Goal: Navigation & Orientation: Find specific page/section

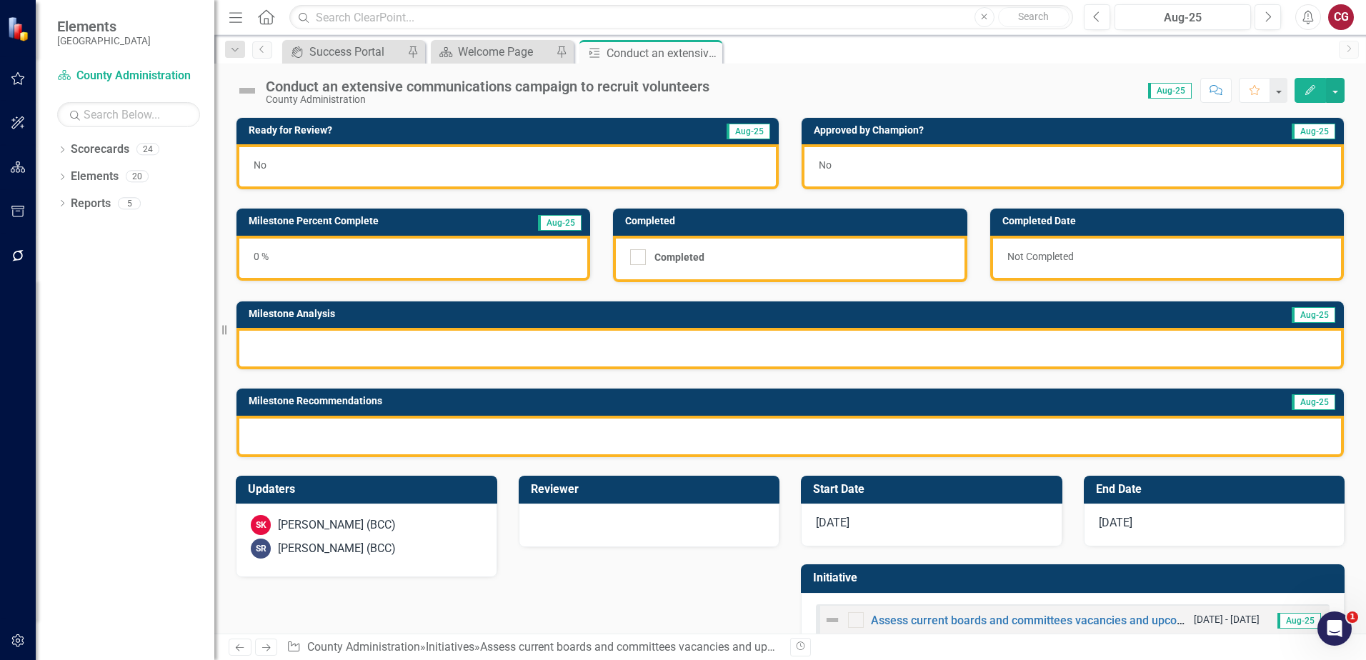
click at [245, 89] on img at bounding box center [247, 90] width 23 height 23
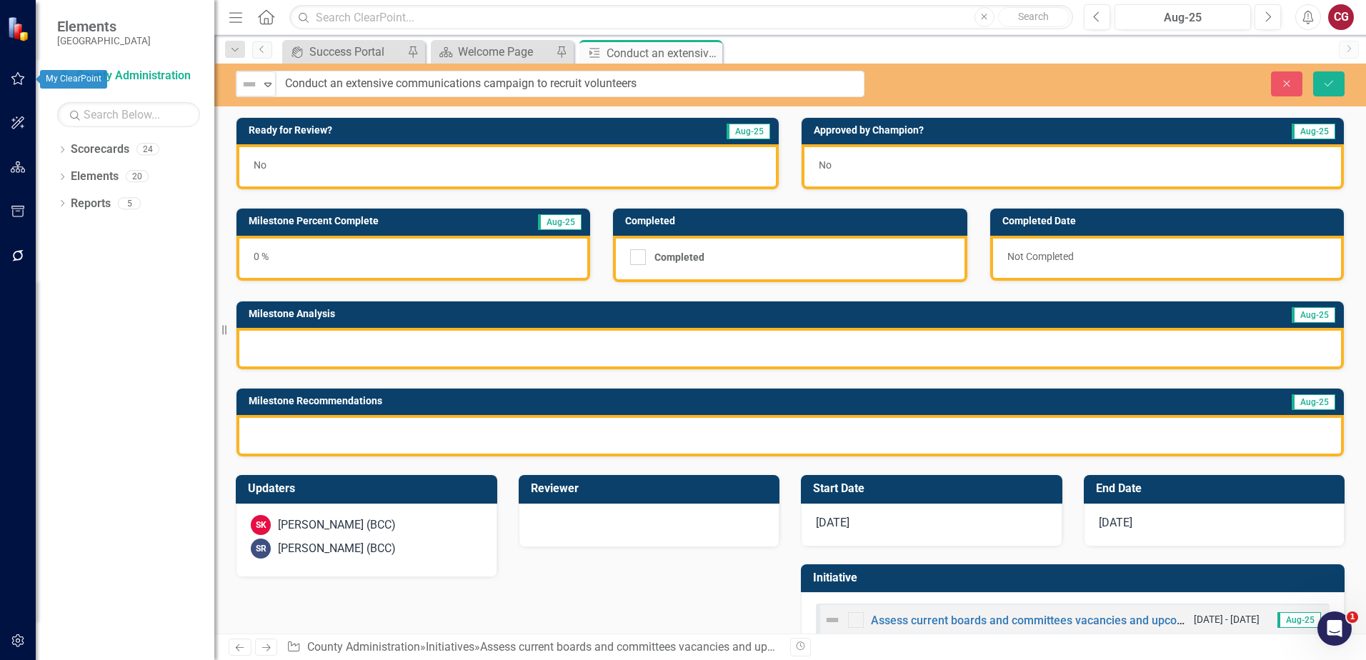
click at [19, 81] on icon "button" at bounding box center [18, 78] width 15 height 11
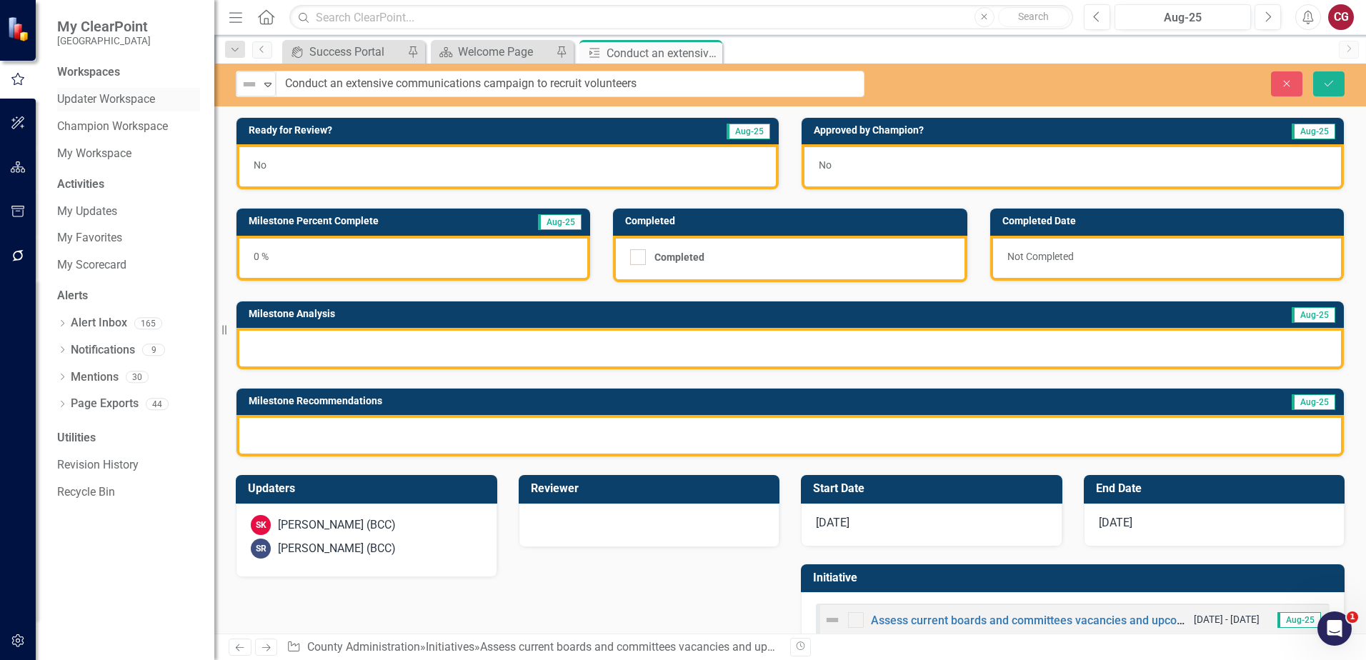
click at [117, 97] on link "Updater Workspace" at bounding box center [128, 99] width 143 height 16
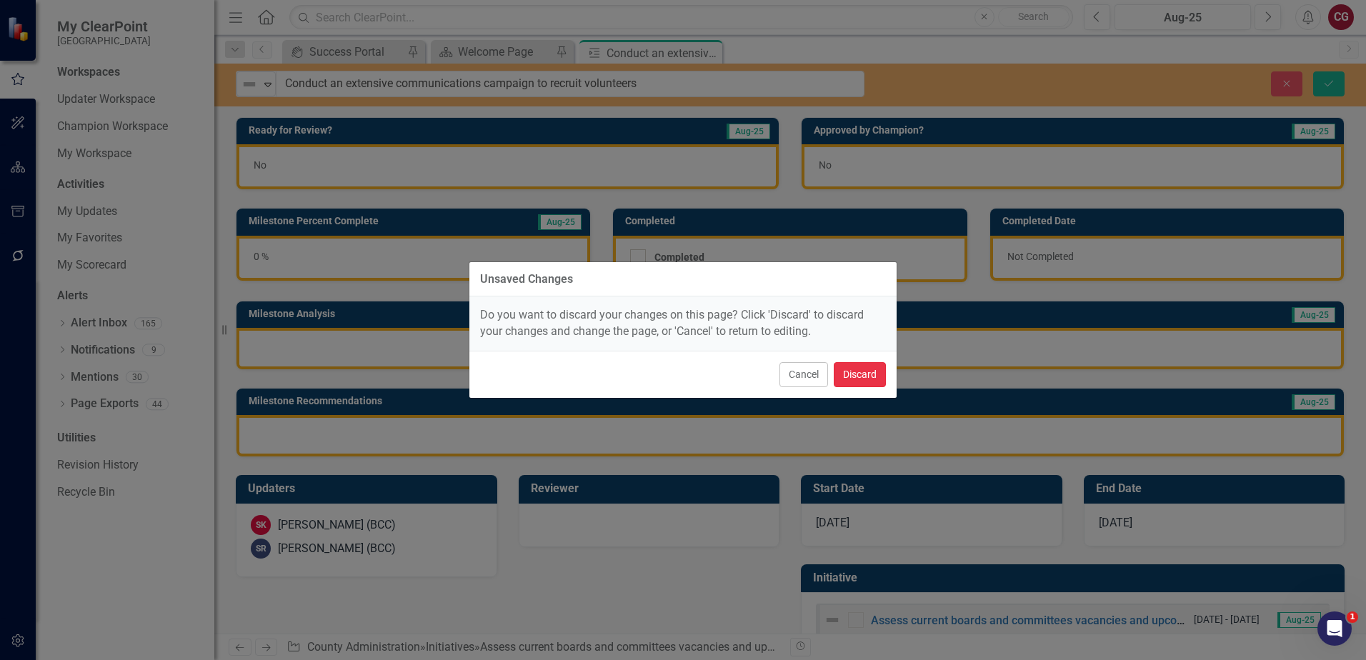
click at [877, 369] on button "Discard" at bounding box center [860, 374] width 52 height 25
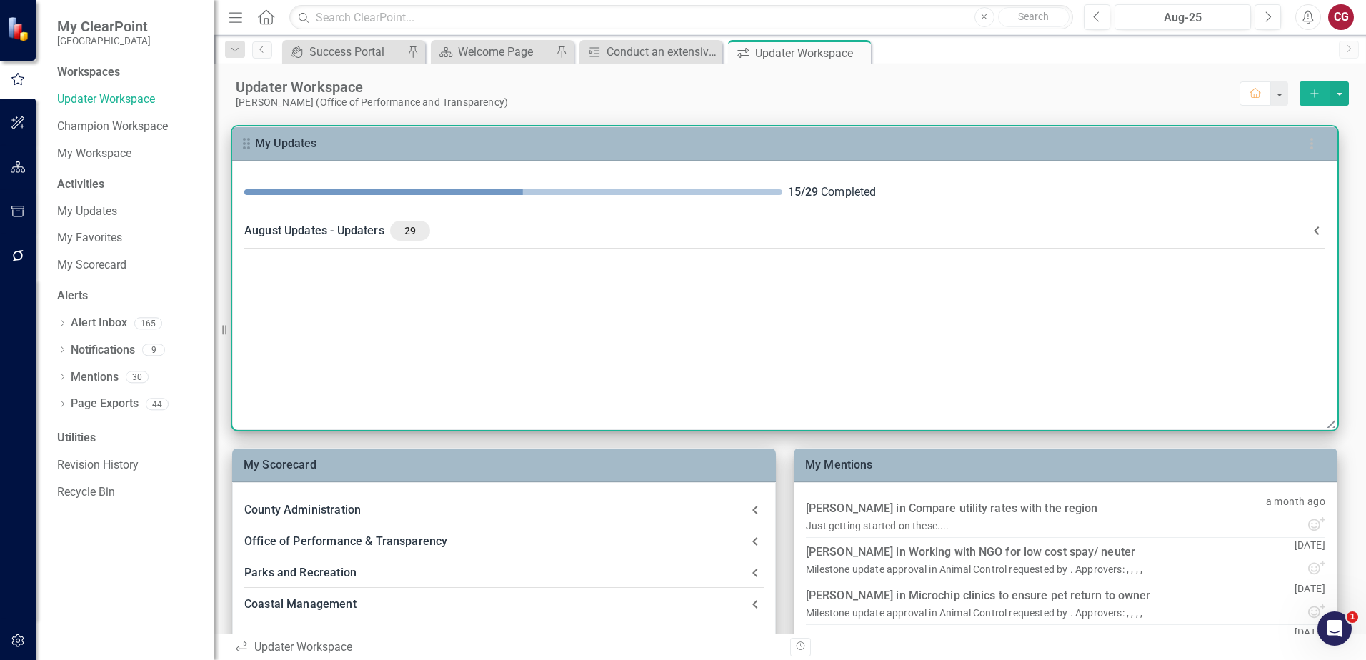
click at [366, 226] on div "August Updates - Updaters 29" at bounding box center [776, 231] width 1064 height 20
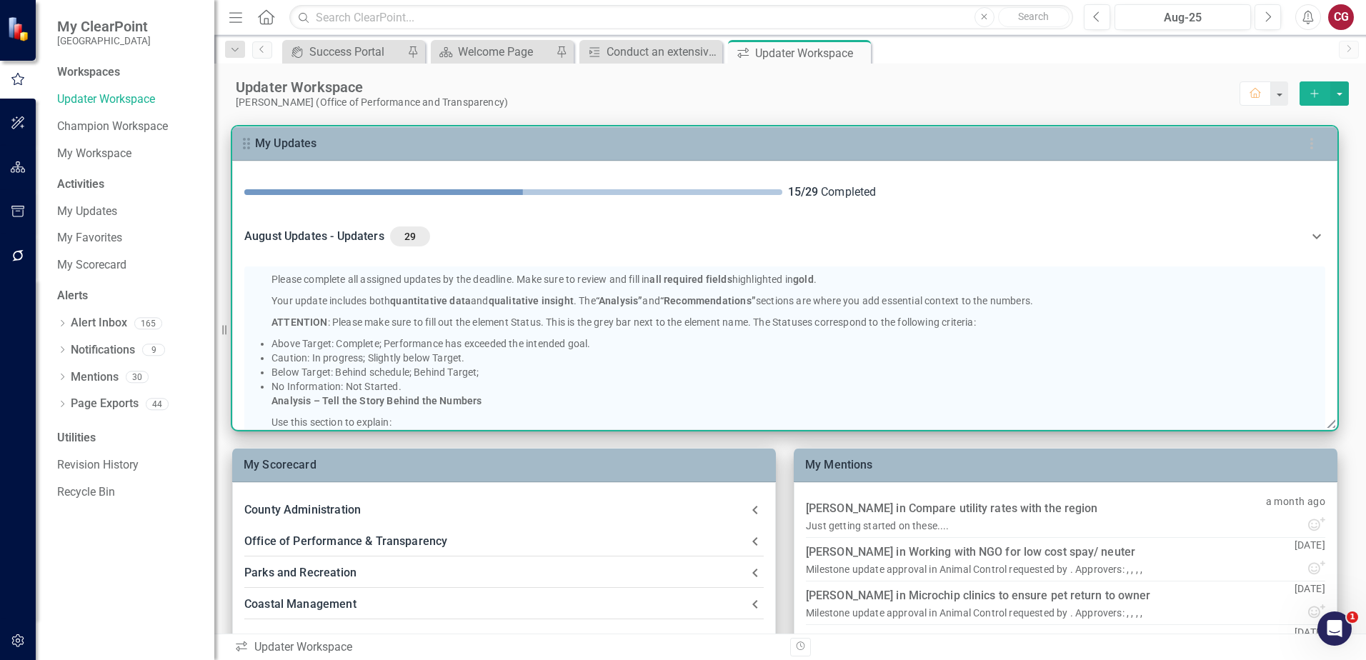
click at [617, 279] on p "Please complete all assigned updates by the deadline. Make sure to review and f…" at bounding box center [771, 279] width 1000 height 14
drag, startPoint x: 264, startPoint y: 276, endPoint x: 1052, endPoint y: 303, distance: 789.1
copy div "Please complete all assigned updates by the deadline. Make sure to review and f…"
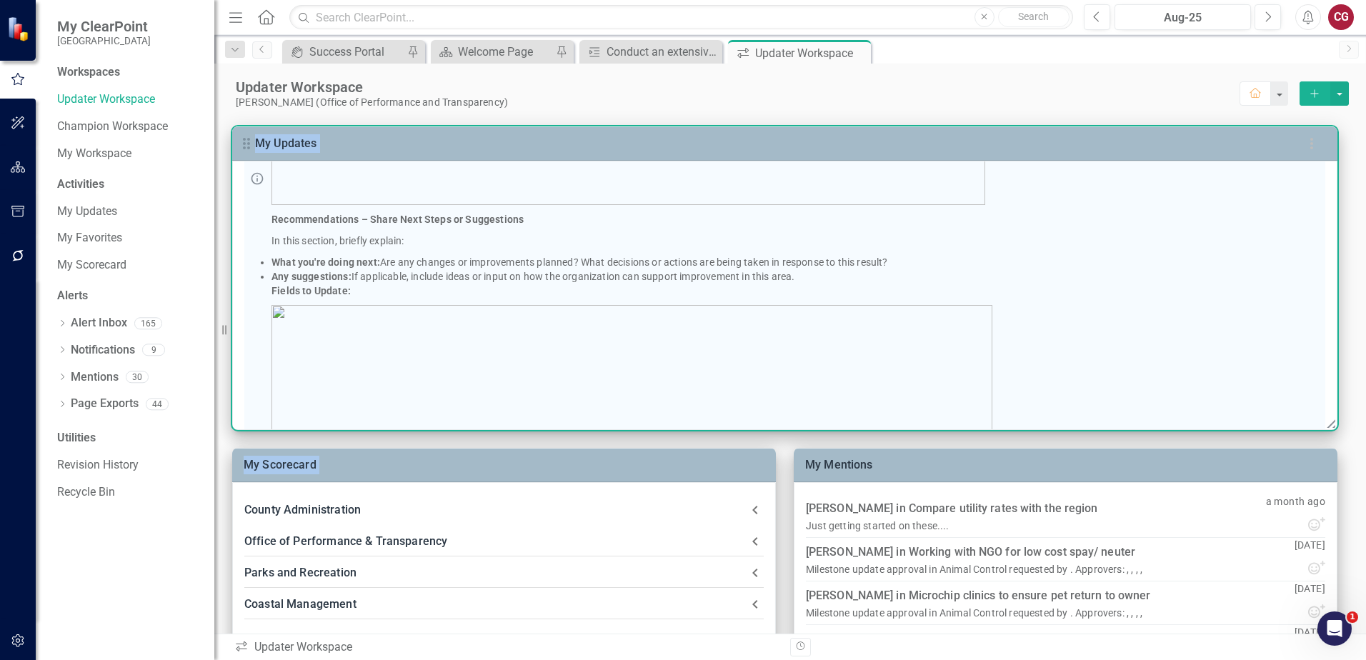
scroll to position [564, 0]
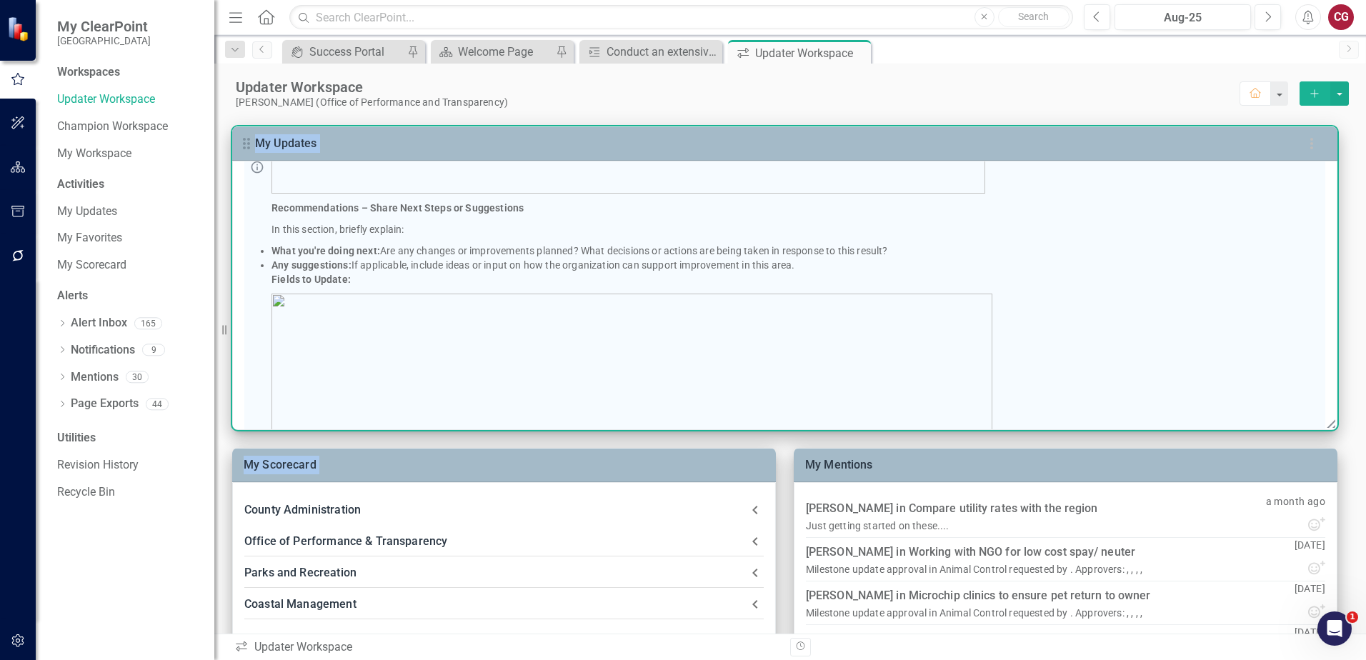
drag, startPoint x: 269, startPoint y: 329, endPoint x: 897, endPoint y: 271, distance: 629.9
click at [897, 271] on div "Please complete all assigned updates by the deadline. Make sure to review and f…" at bounding box center [784, 166] width 1081 height 929
copy div "Analysis – Tell the Story Behind the Numbers Use this section to explain: What …"
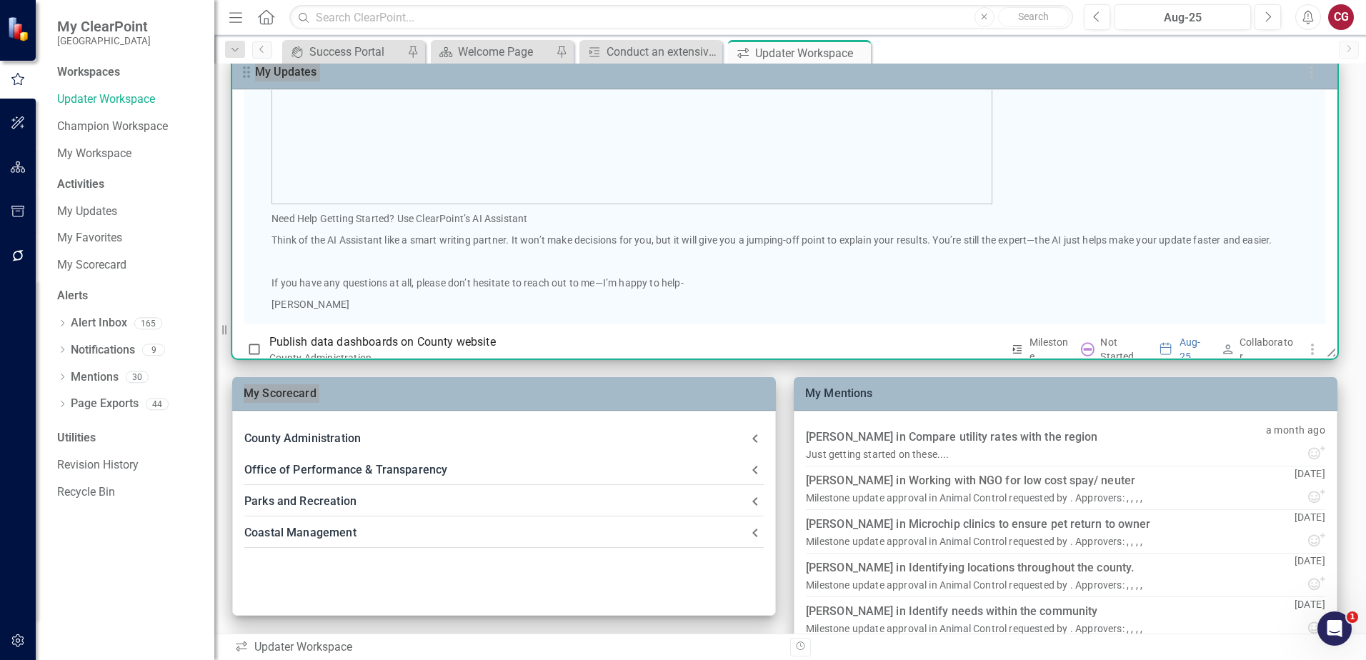
scroll to position [779, 0]
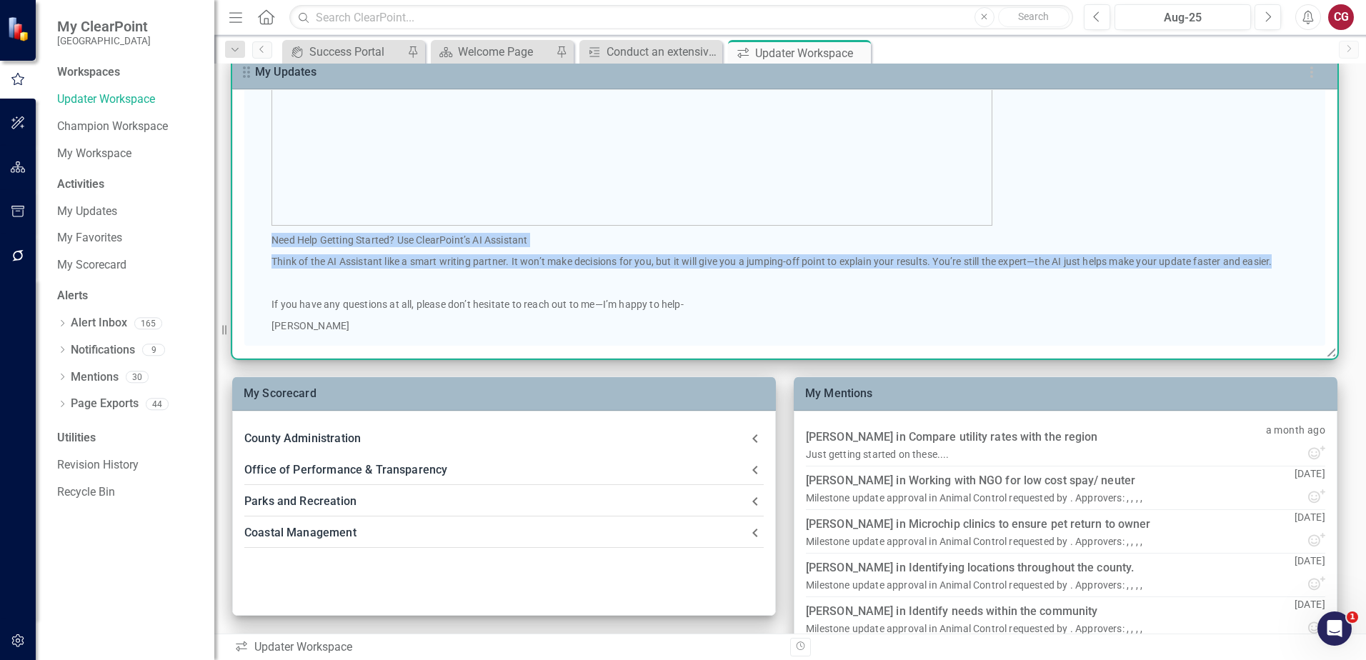
drag, startPoint x: 264, startPoint y: 239, endPoint x: 1284, endPoint y: 260, distance: 1019.6
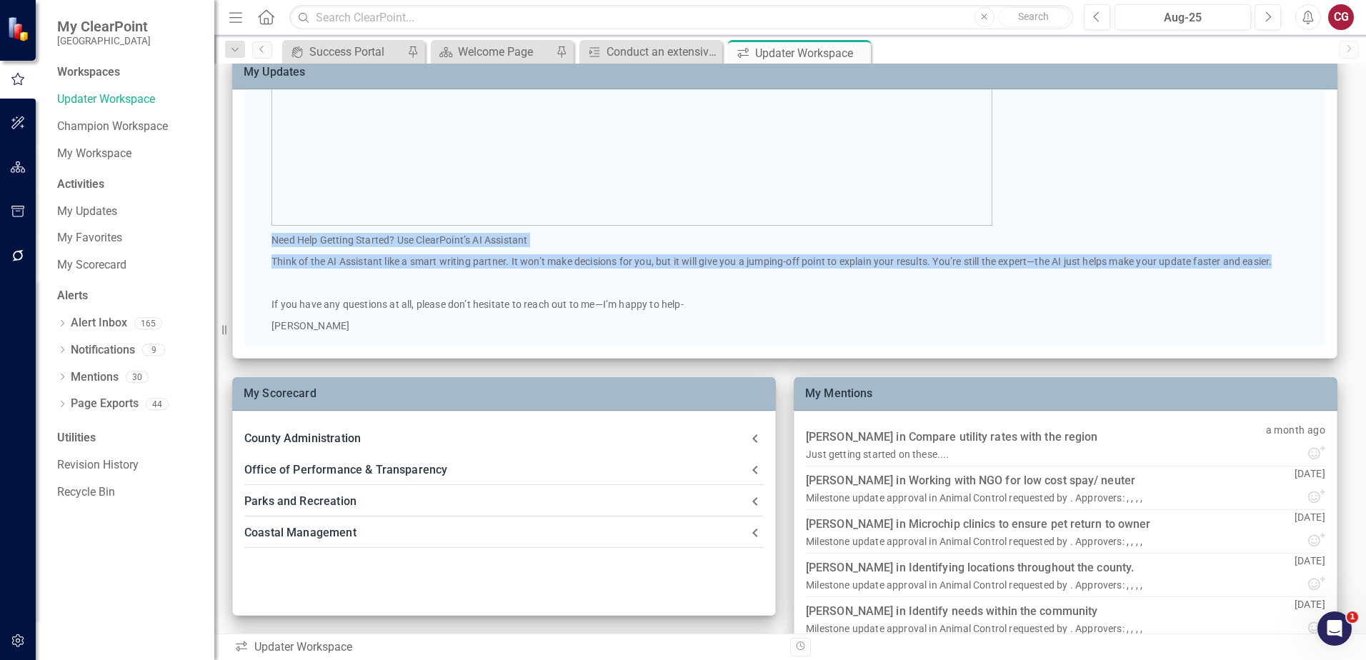
drag, startPoint x: 1284, startPoint y: 260, endPoint x: 1267, endPoint y: 261, distance: 16.4
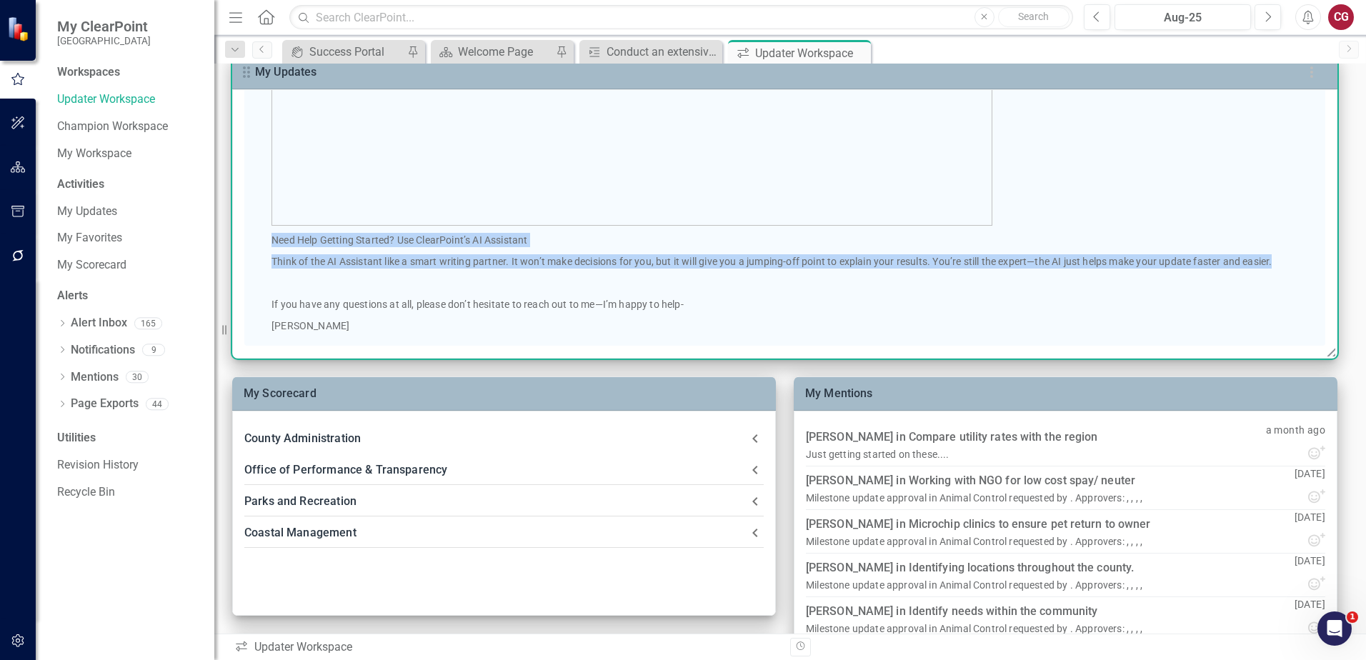
copy div "Need Help Getting Started? Use ClearPoint’s AI Assistant Think of the AI Assist…"
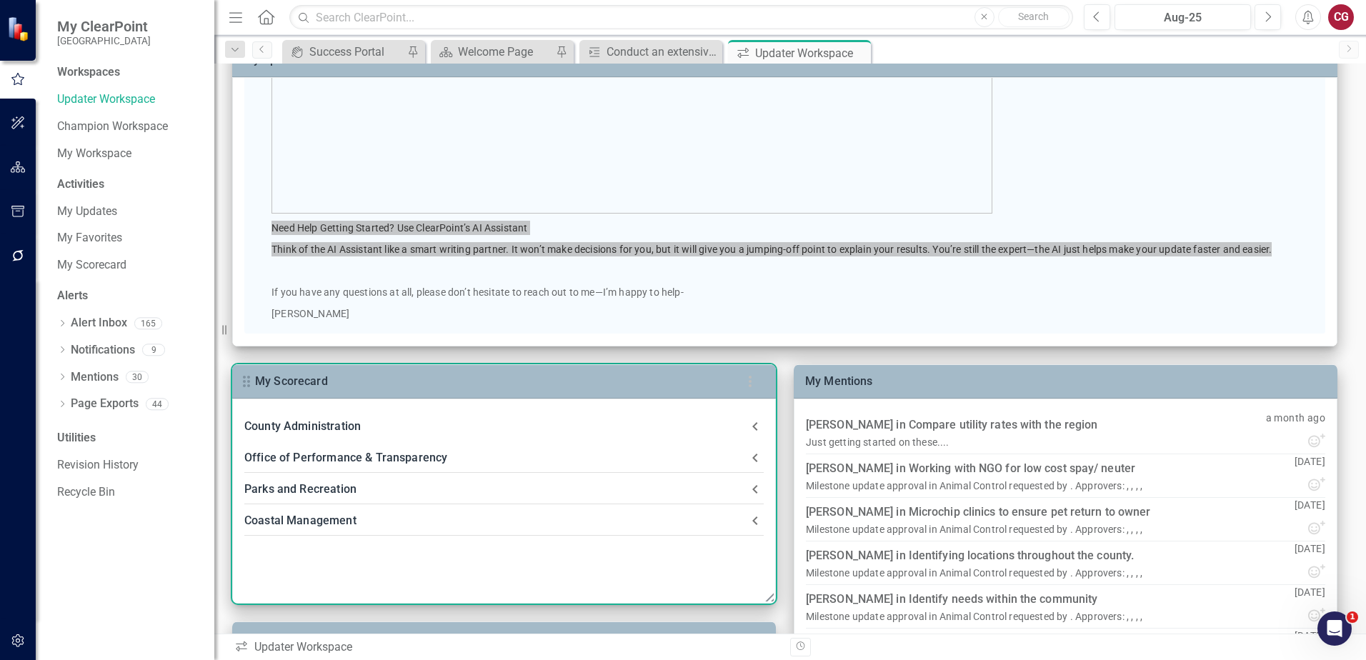
scroll to position [71, 0]
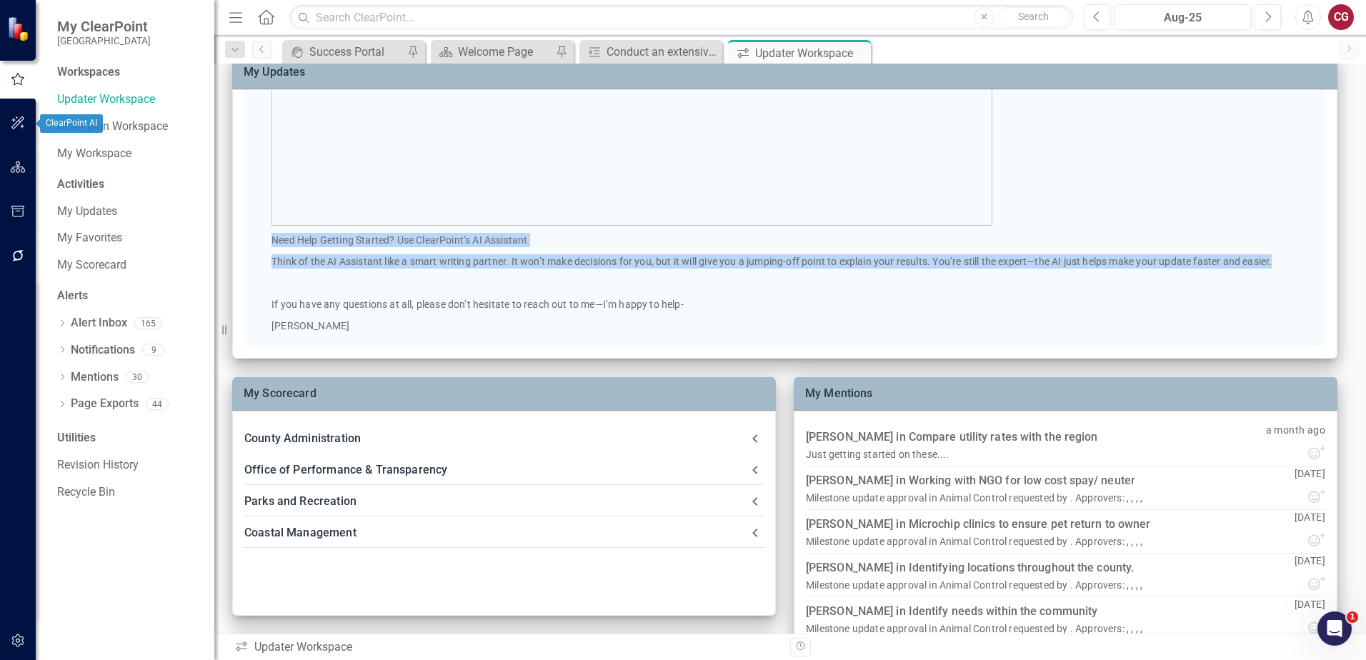
click at [18, 169] on icon "button" at bounding box center [18, 166] width 15 height 11
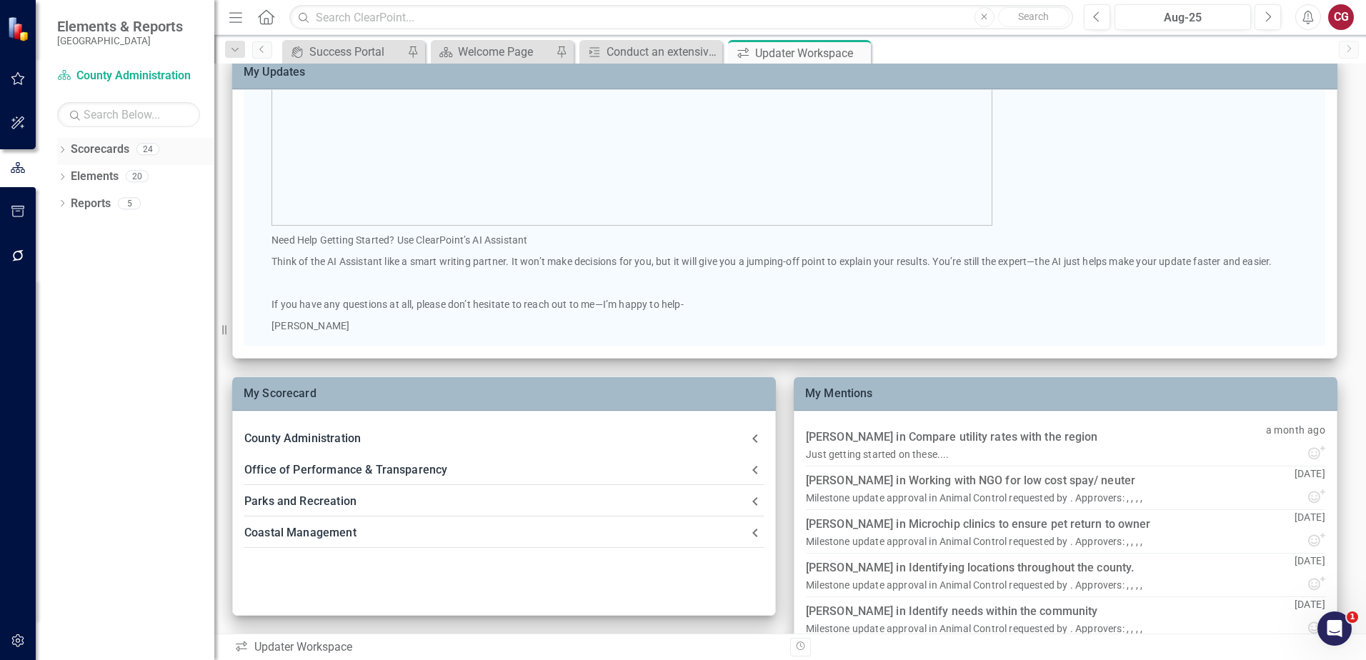
click at [61, 148] on icon "Dropdown" at bounding box center [62, 151] width 10 height 8
click at [66, 176] on icon "Dropdown" at bounding box center [69, 175] width 11 height 9
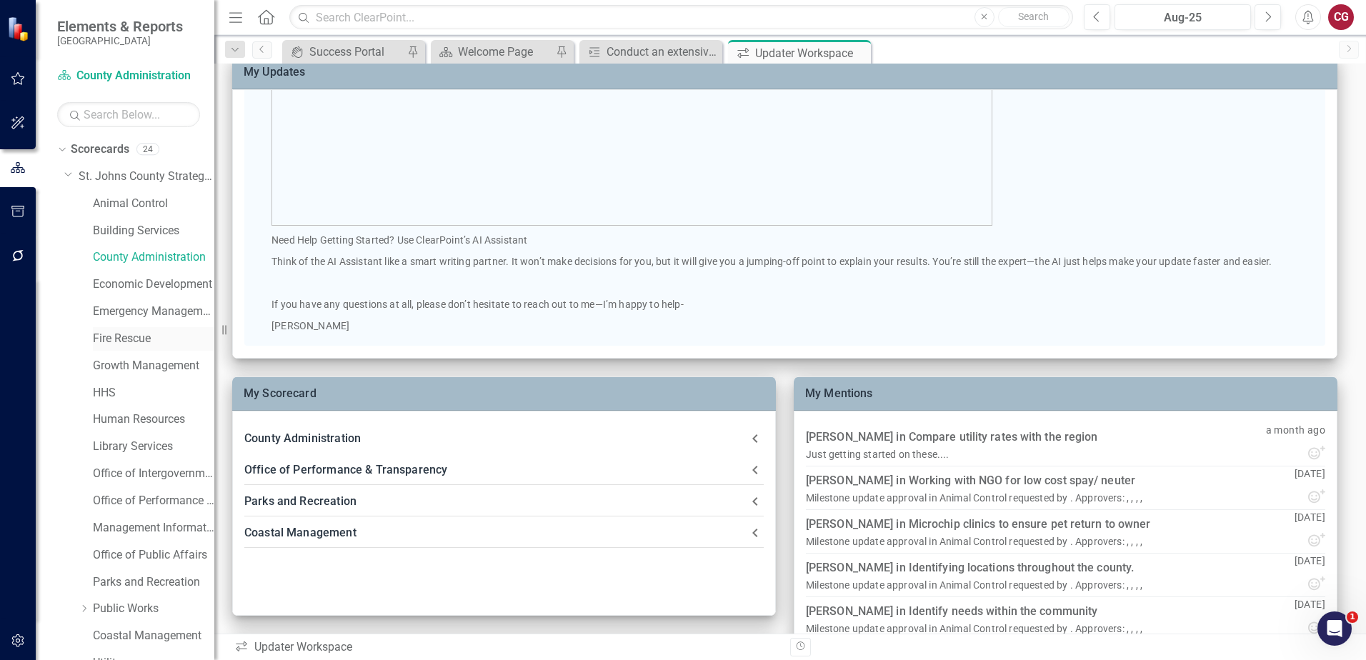
click at [117, 344] on link "Fire Rescue" at bounding box center [153, 339] width 121 height 16
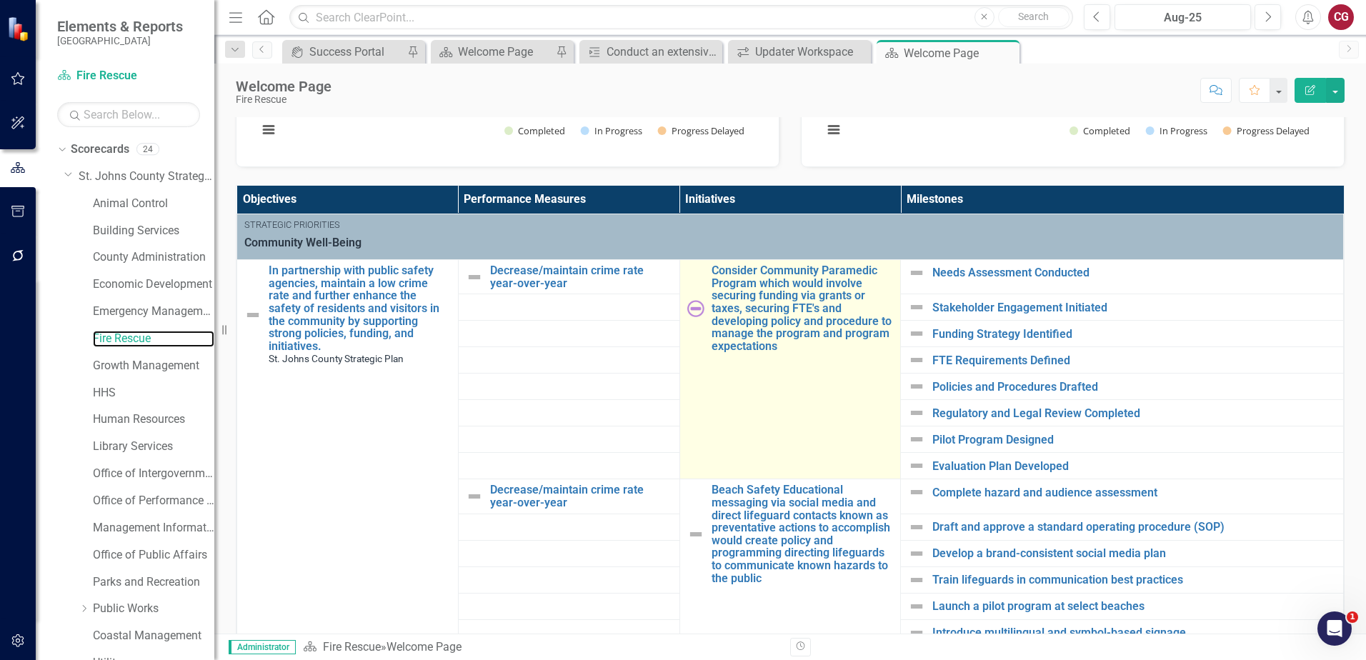
scroll to position [409, 0]
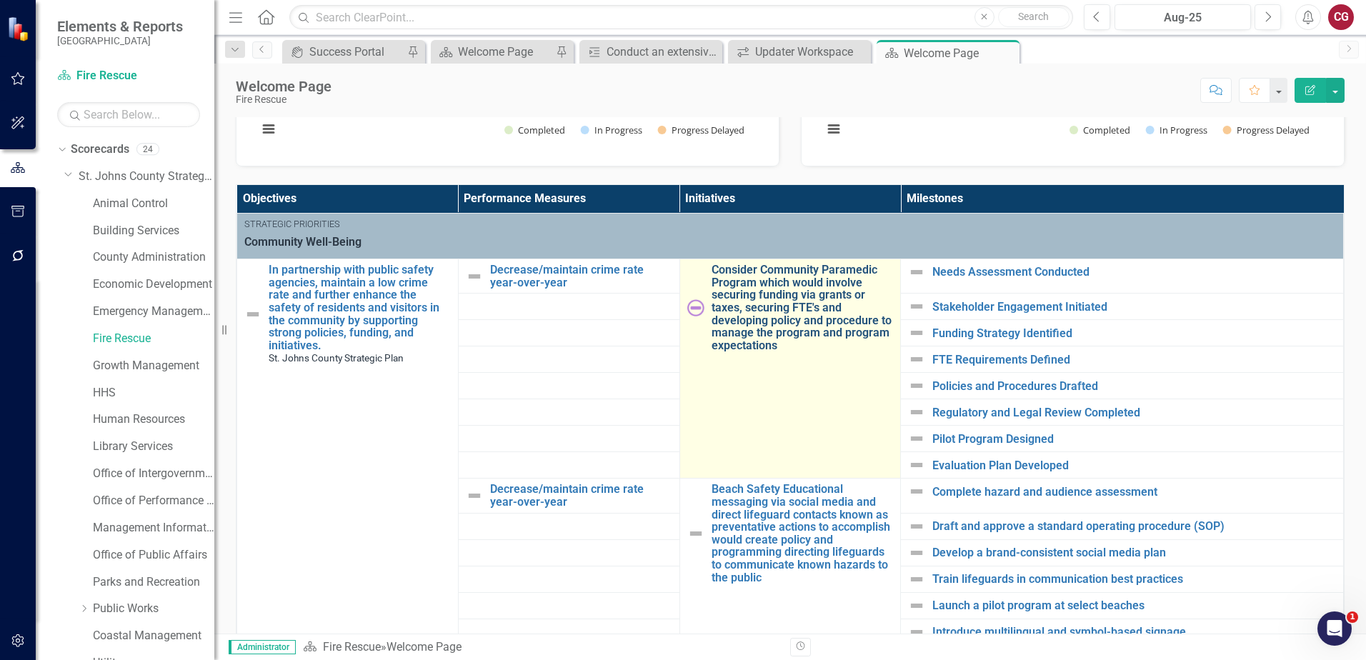
click at [803, 286] on link "Consider Community Paramedic Program which would involve securing funding via g…" at bounding box center [802, 308] width 182 height 88
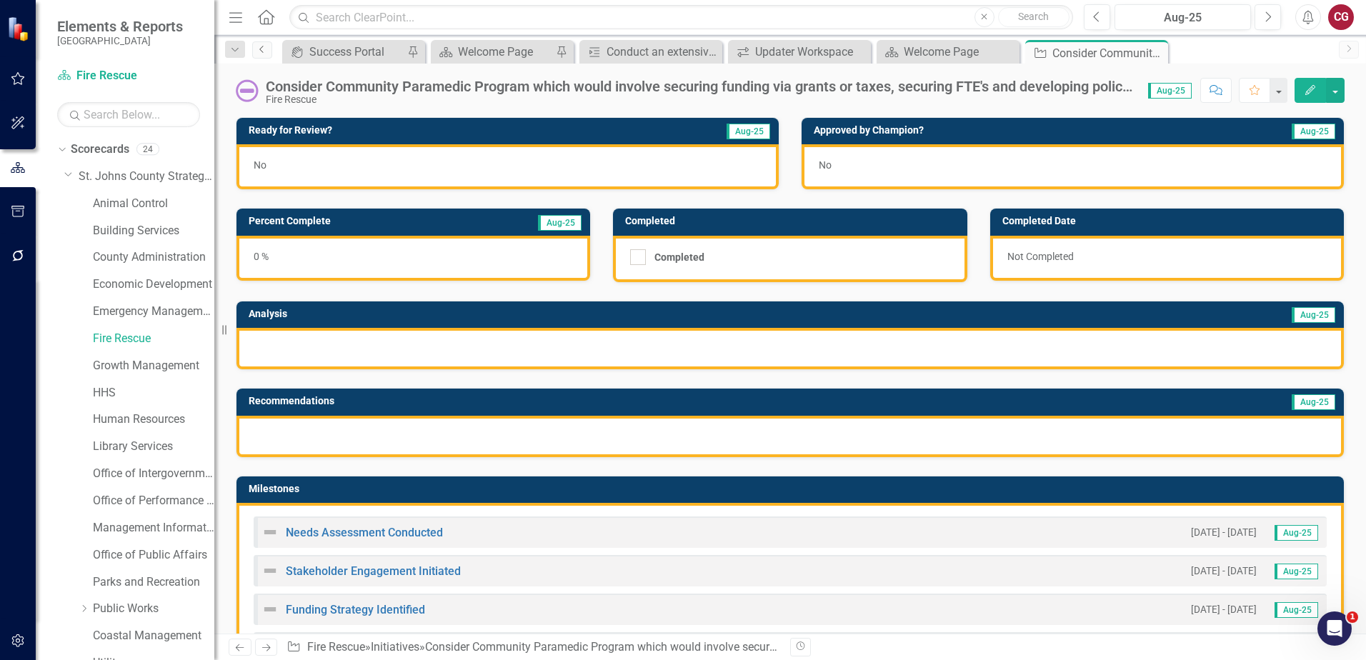
click at [261, 56] on link "Previous" at bounding box center [262, 49] width 20 height 17
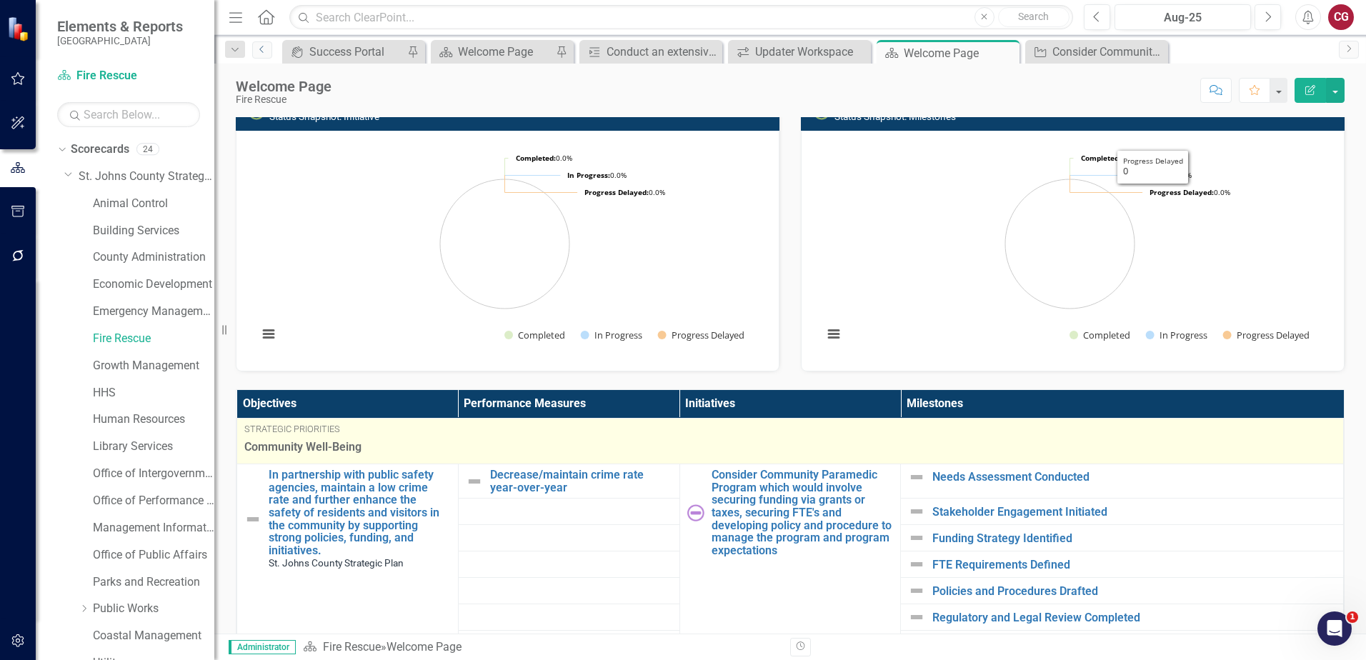
scroll to position [357, 0]
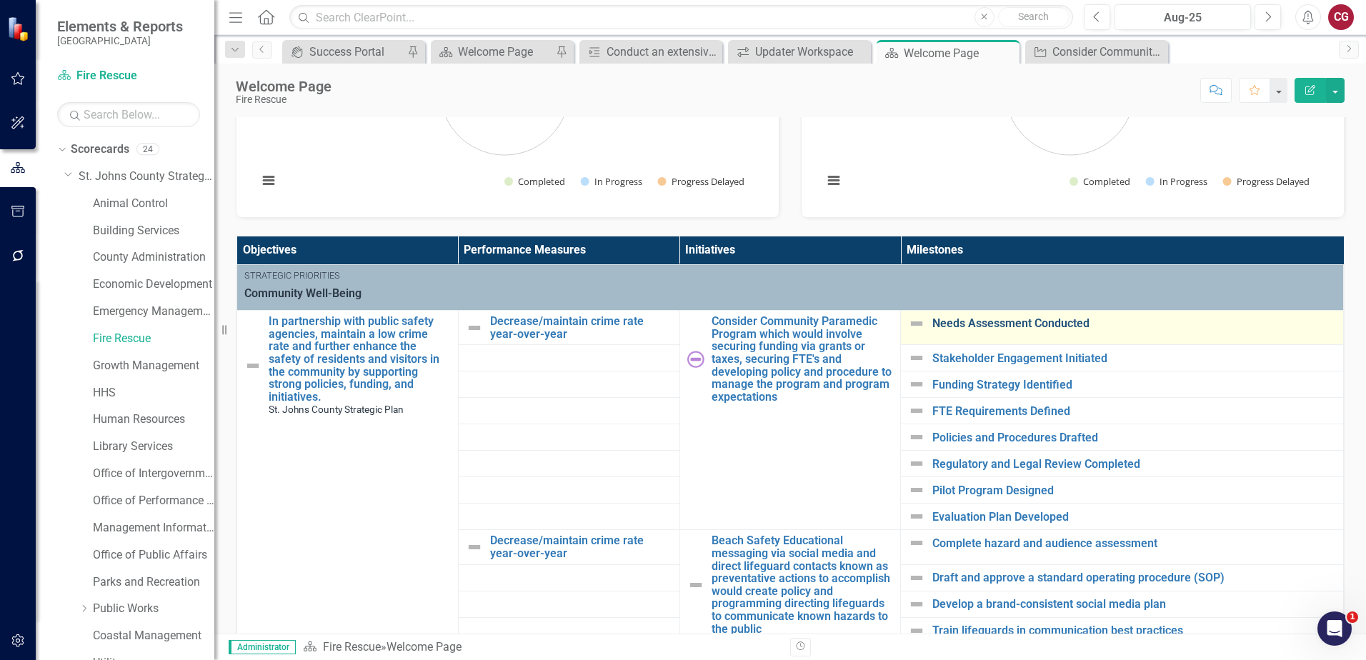
click at [981, 327] on link "Needs Assessment Conducted" at bounding box center [1134, 323] width 404 height 13
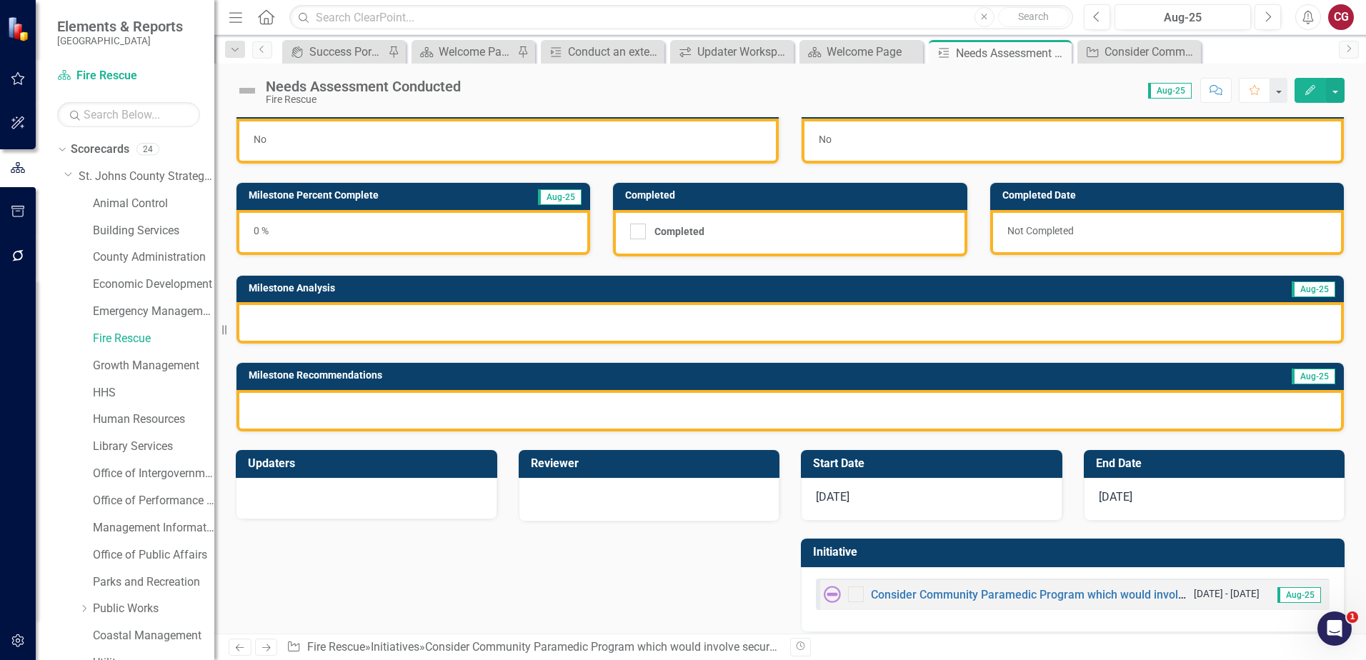
scroll to position [39, 0]
